Goal: Task Accomplishment & Management: Complete application form

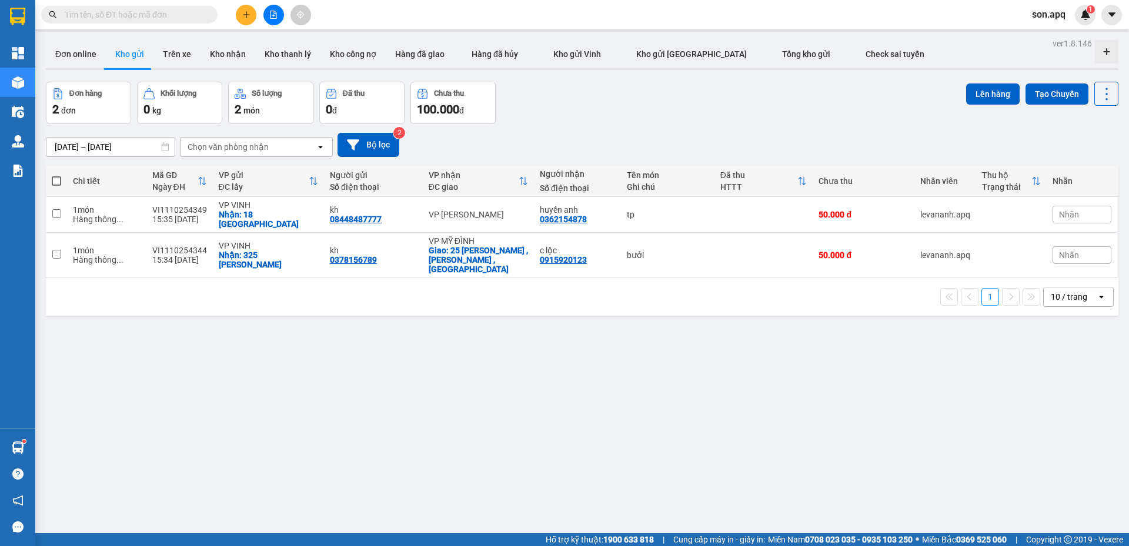
click at [1040, 12] on span "son.apq" at bounding box center [1049, 14] width 52 height 15
click at [1034, 36] on icon "login" at bounding box center [1033, 36] width 7 height 7
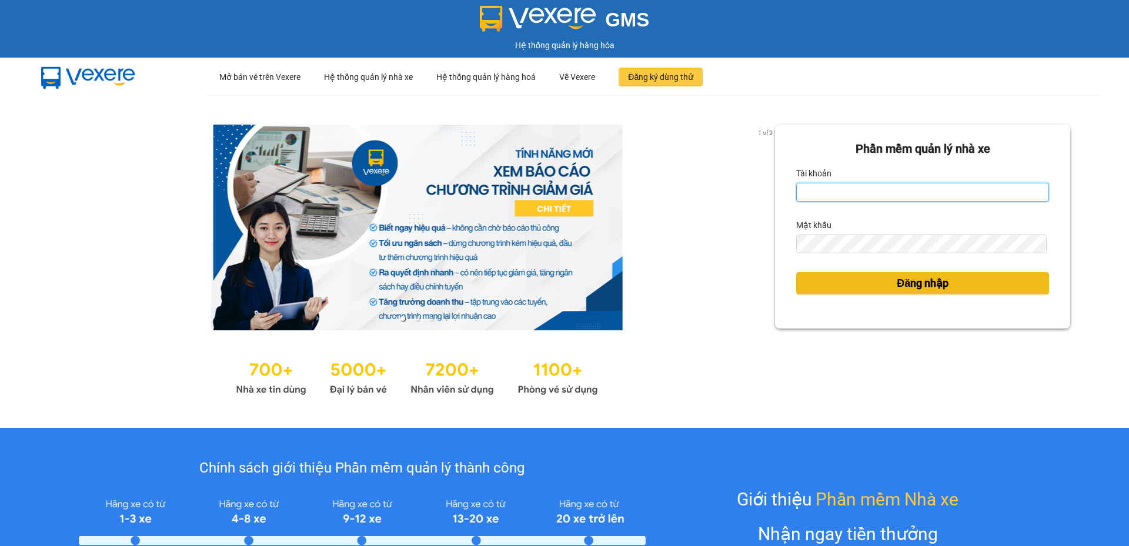
type input "cdtuan.apq"
click at [855, 286] on button "Đăng nhập" at bounding box center [922, 283] width 253 height 22
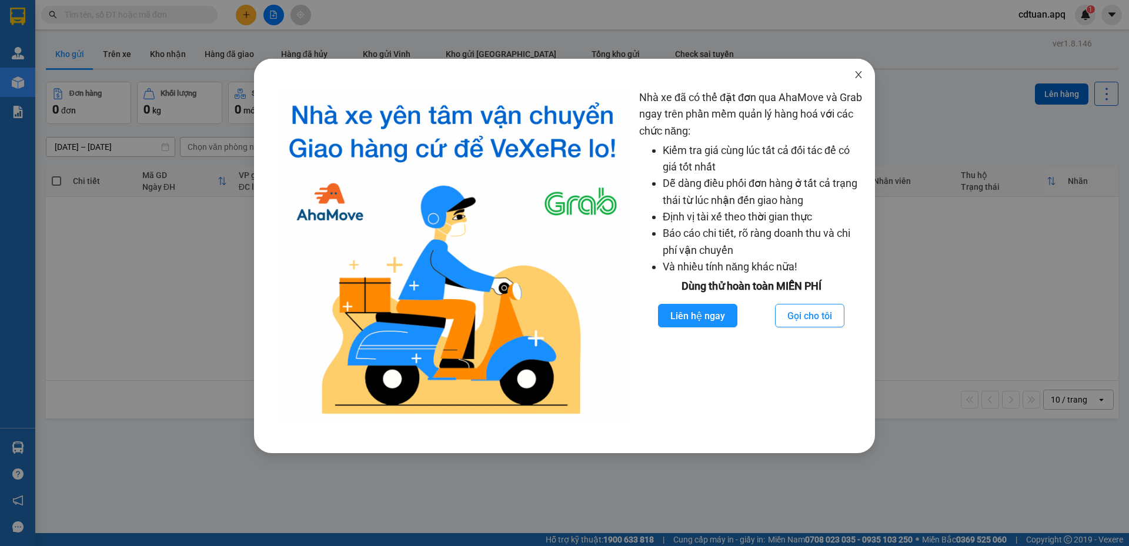
click at [857, 71] on icon "close" at bounding box center [858, 74] width 9 height 9
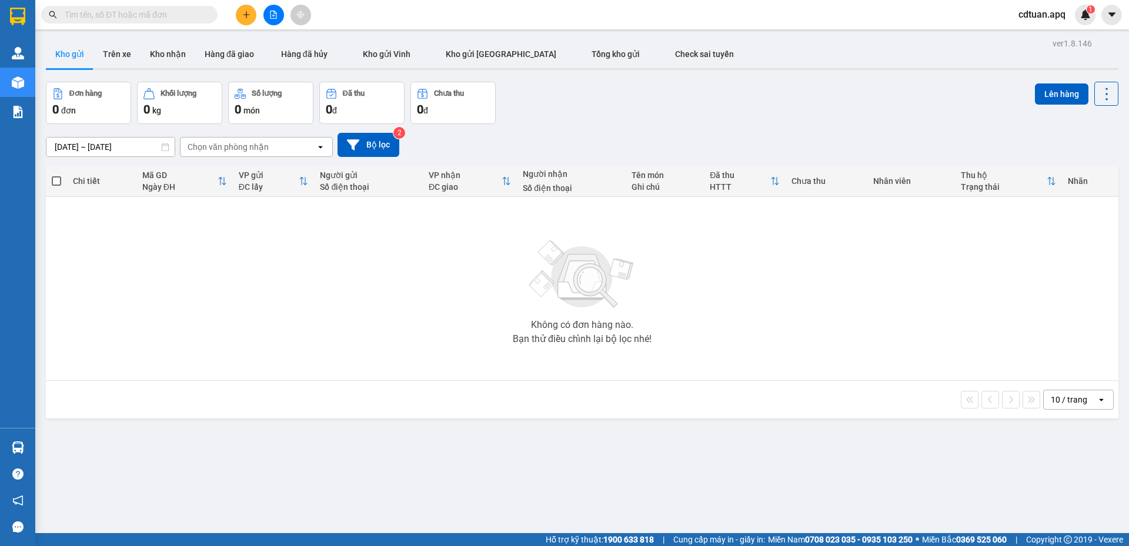
click at [671, 128] on div "[DATE] – [DATE] Press the down arrow key to interact with the calendar and sele…" at bounding box center [582, 145] width 1073 height 42
click at [565, 118] on div "Đơn hàng 0 đơn Khối lượng 0 kg Số lượng 0 món Đã thu 0 đ Chưa thu 0 đ Lên hàng" at bounding box center [582, 103] width 1073 height 42
drag, startPoint x: 277, startPoint y: 0, endPoint x: 624, endPoint y: 100, distance: 361.6
click at [624, 100] on div "Đơn hàng 0 đơn Khối lượng 0 kg Số lượng 0 món Đã thu 0 đ Chưa thu 0 đ Lên hàng" at bounding box center [582, 103] width 1073 height 42
click at [175, 12] on input "text" at bounding box center [134, 14] width 139 height 13
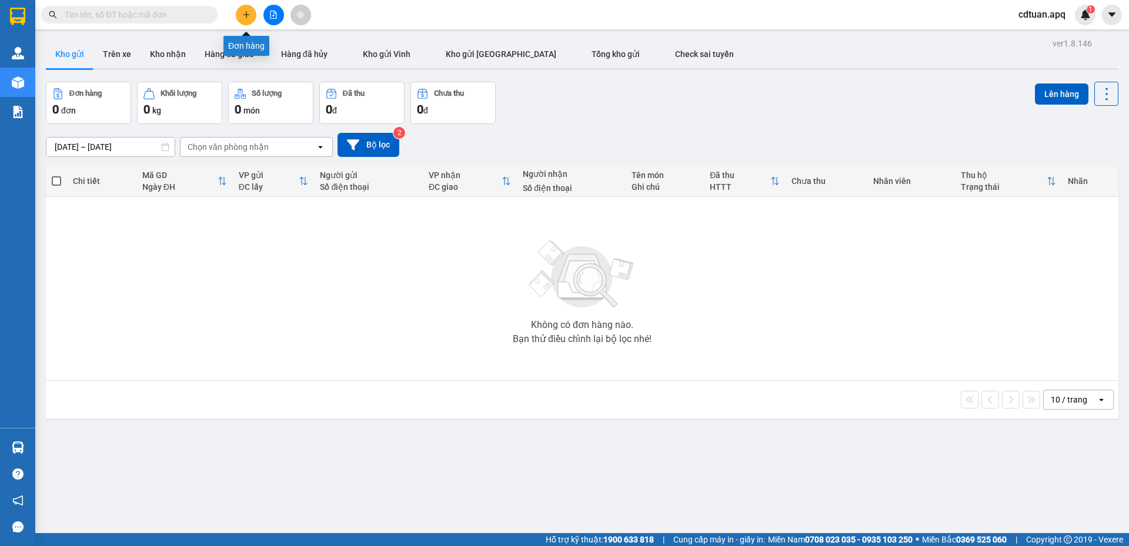
click at [242, 17] on icon "plus" at bounding box center [246, 15] width 8 height 8
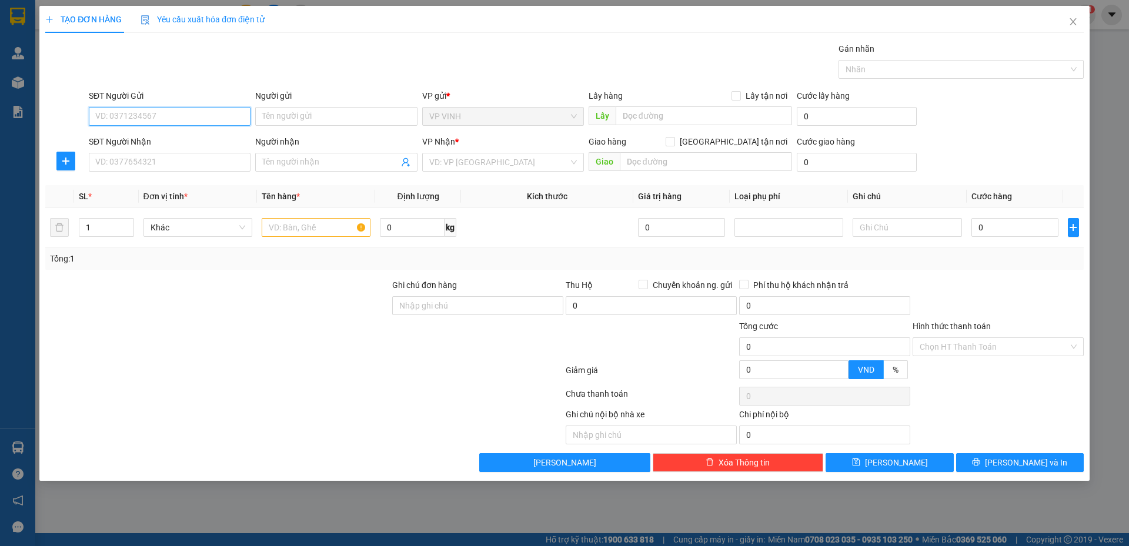
click at [186, 125] on input "SĐT Người Gửi" at bounding box center [170, 116] width 162 height 19
type input "0393861857"
click at [178, 142] on div "0393861857 - [PERSON_NAME]" at bounding box center [170, 139] width 148 height 13
type input "[PERSON_NAME]"
type input "0393861857"
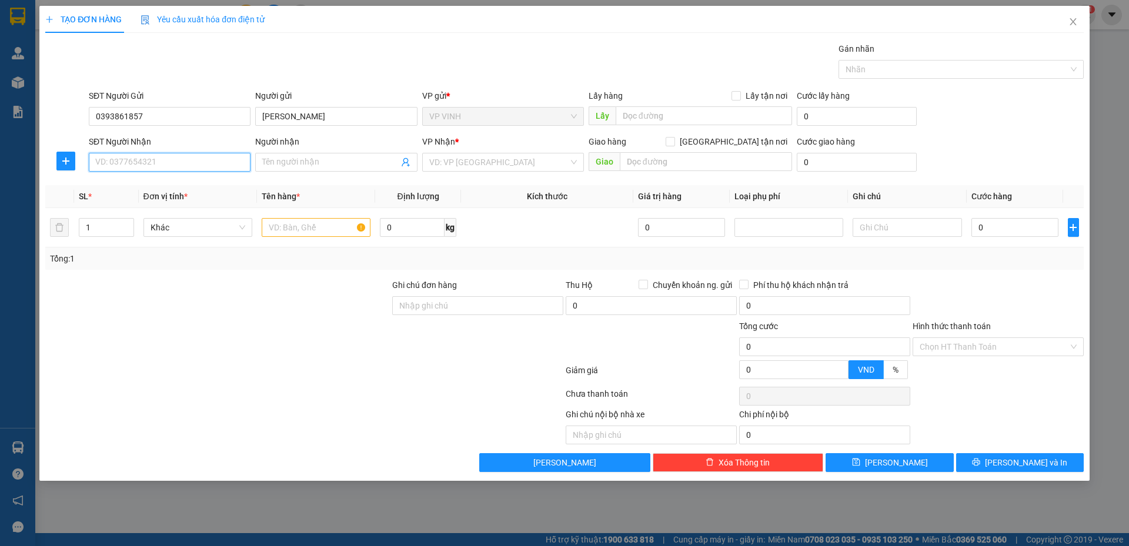
click at [180, 159] on input "SĐT Người Nhận" at bounding box center [170, 162] width 162 height 19
click at [148, 185] on div "0983139585 - c ý" at bounding box center [170, 185] width 148 height 13
type input "0983139585"
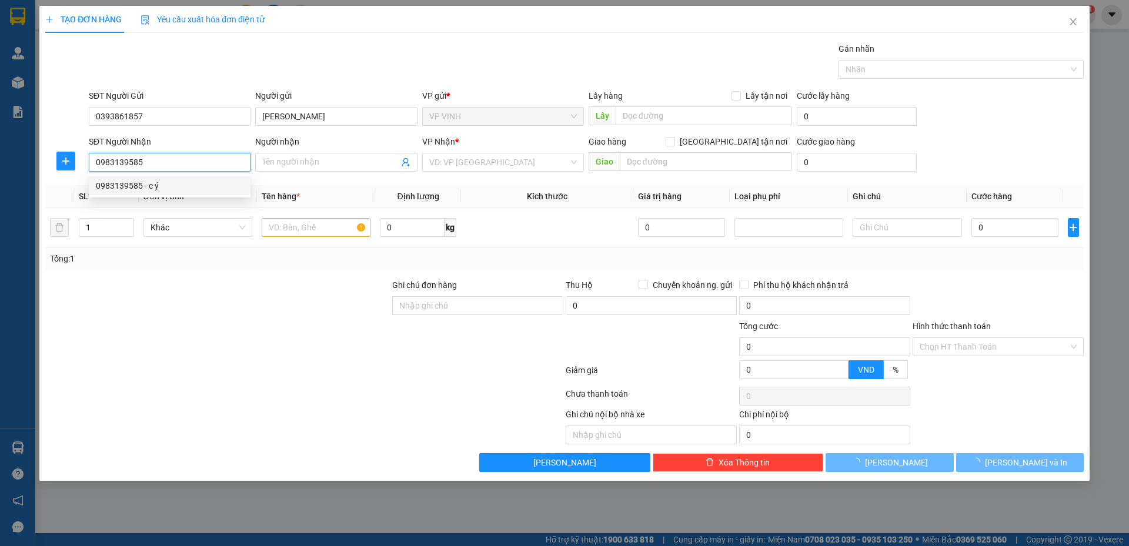
type input "c ý"
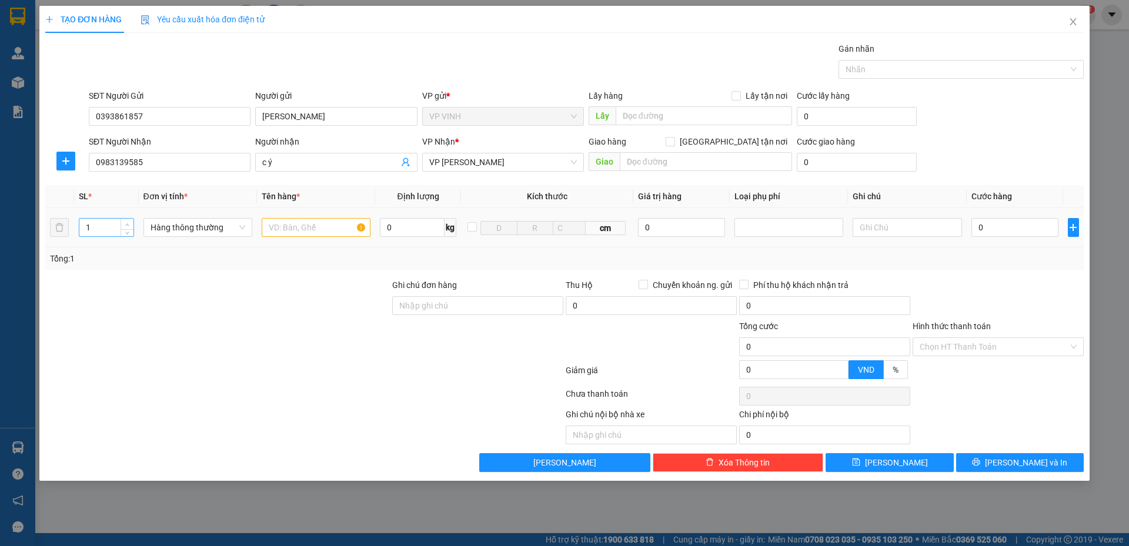
type input "2"
click at [128, 223] on icon "up" at bounding box center [128, 224] width 4 height 2
click at [333, 229] on input "text" at bounding box center [316, 227] width 109 height 19
type input "rượu"
click at [1010, 233] on input "0" at bounding box center [1015, 227] width 88 height 19
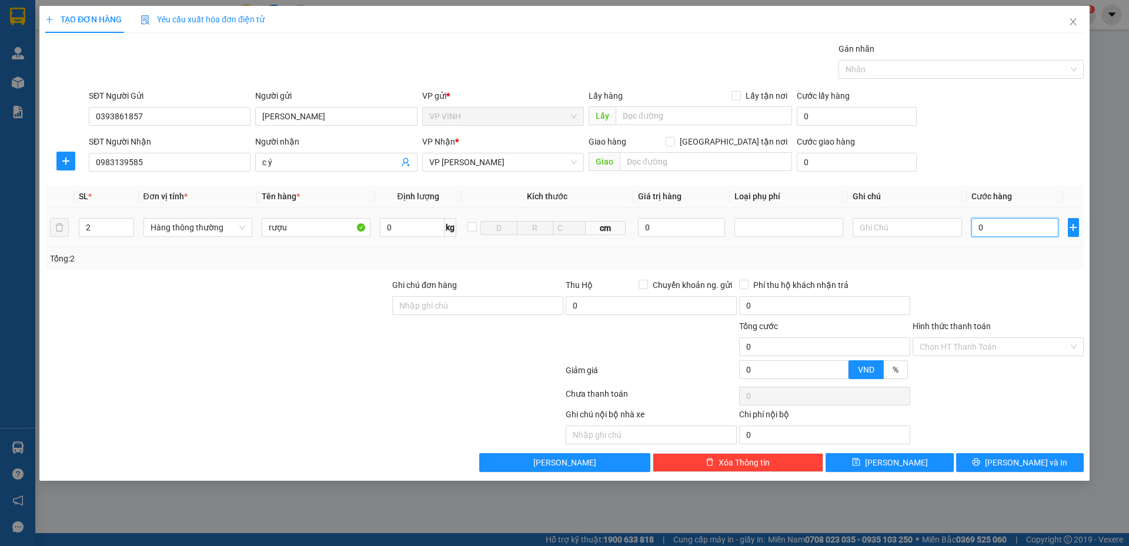
type input "6"
type input "60"
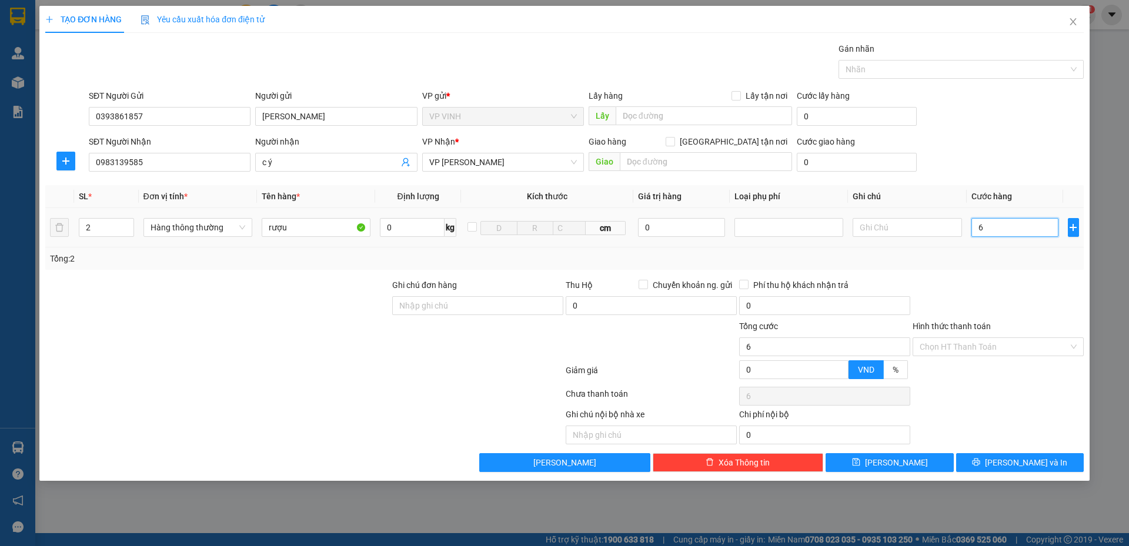
type input "60"
type input "60.000"
click at [981, 276] on div "Transit Pickup Surcharge Ids Transit Deliver Surcharge Ids Transit Deliver Surc…" at bounding box center [564, 257] width 1038 height 430
click at [983, 348] on input "Hình thức thanh toán" at bounding box center [994, 347] width 149 height 18
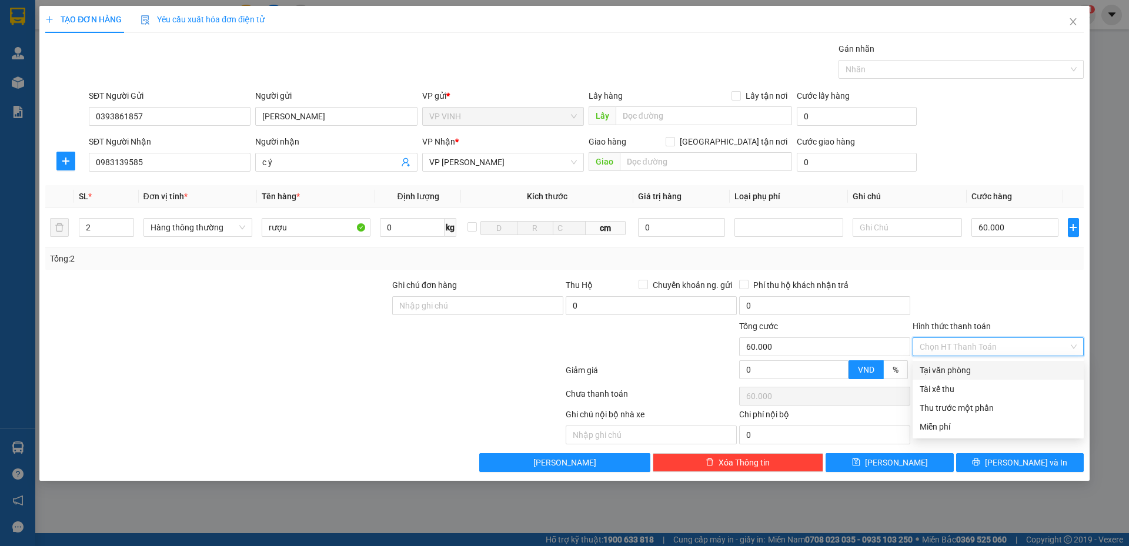
click at [980, 374] on div "Tại văn phòng" at bounding box center [998, 370] width 157 height 13
type input "0"
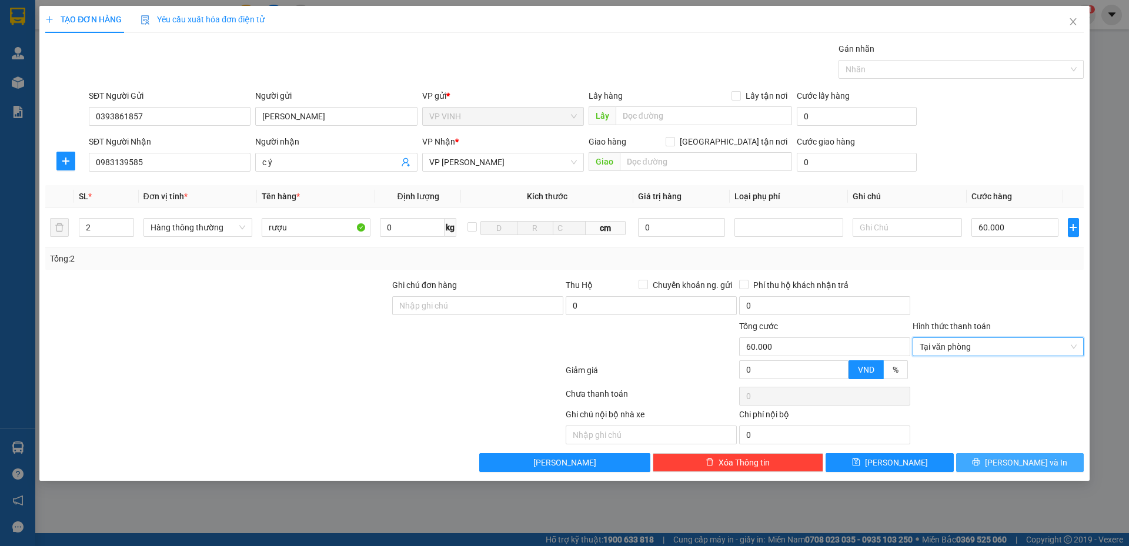
click at [981, 460] on button "[PERSON_NAME] và In" at bounding box center [1020, 462] width 128 height 19
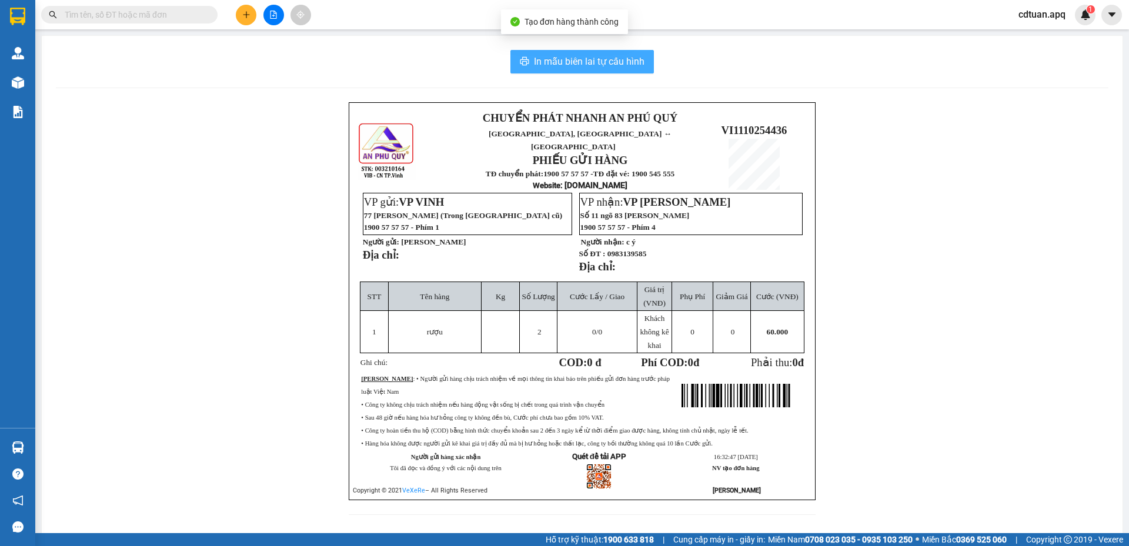
click at [601, 65] on span "In mẫu biên lai tự cấu hình" at bounding box center [589, 61] width 111 height 15
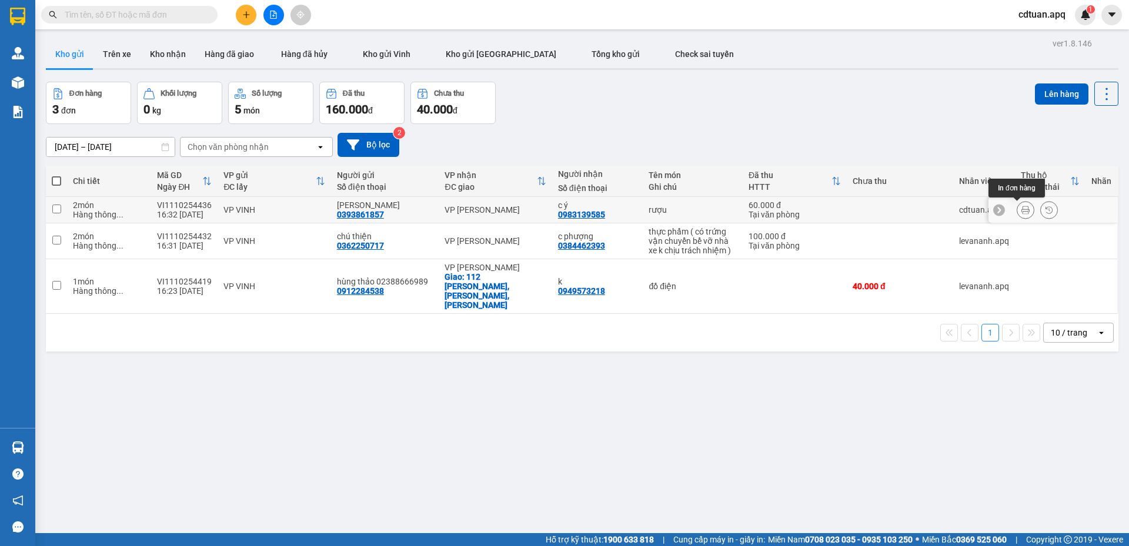
click at [1021, 209] on icon at bounding box center [1025, 210] width 8 height 8
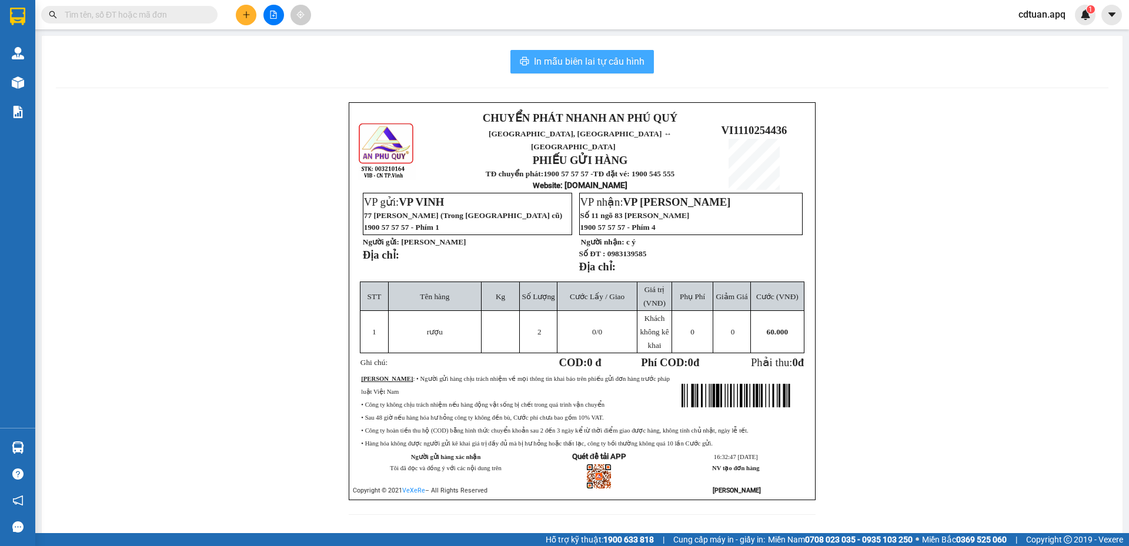
click at [603, 62] on span "In mẫu biên lai tự cấu hình" at bounding box center [589, 61] width 111 height 15
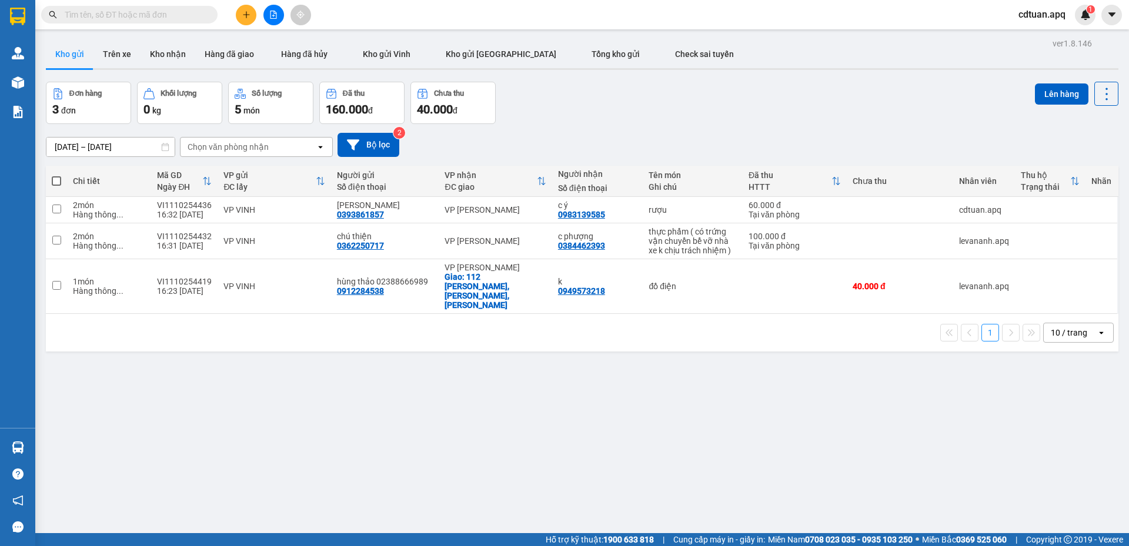
click at [742, 445] on div "ver 1.8.146 Kho gửi Trên xe Kho nhận Hàng đã giao Hàng đã hủy Kho gửi Vinh Kho …" at bounding box center [582, 308] width 1082 height 546
